Goal: Find specific page/section: Find specific page/section

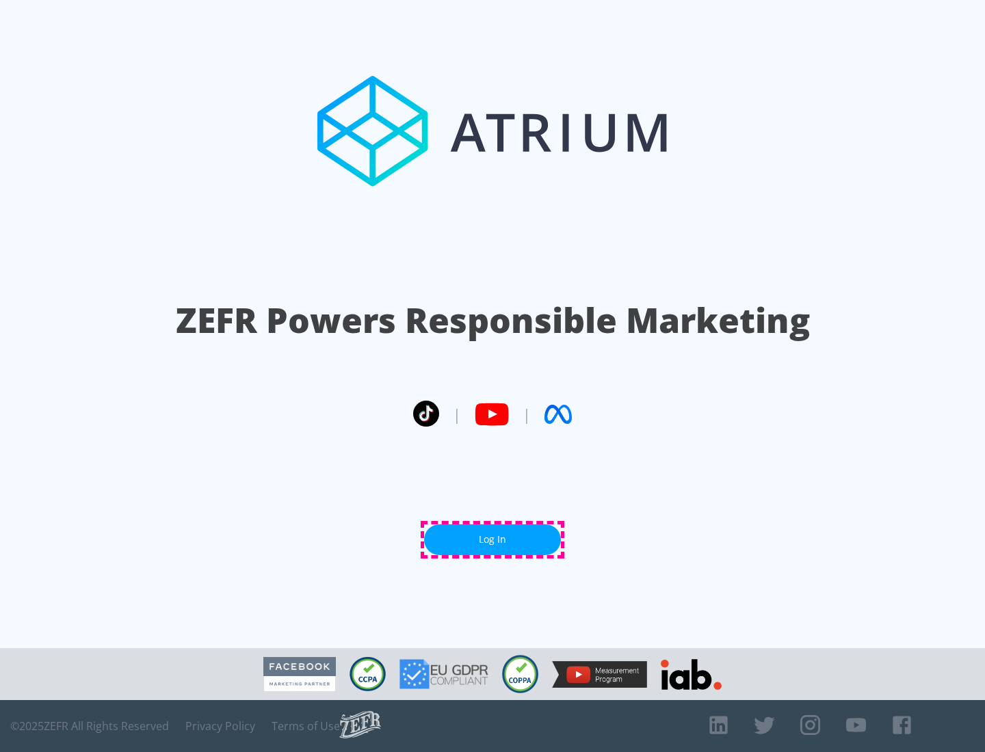
click at [492, 540] on link "Log In" at bounding box center [492, 540] width 137 height 31
